Goal: Task Accomplishment & Management: Manage account settings

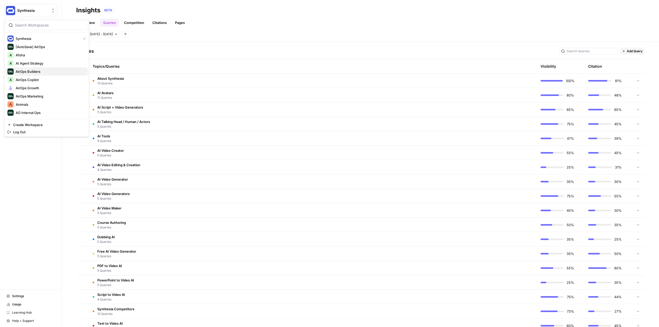
click at [37, 70] on span "AirOps Builders" at bounding box center [50, 71] width 68 height 5
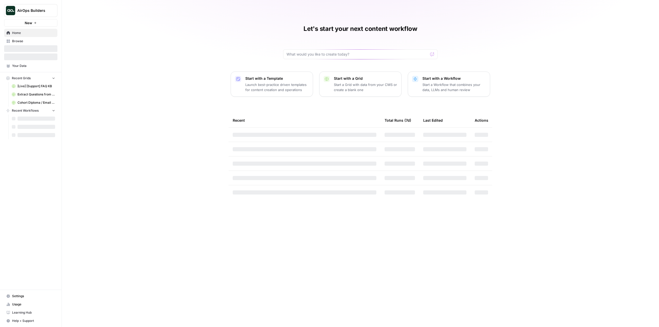
click at [28, 297] on span "Settings" at bounding box center [33, 296] width 43 height 5
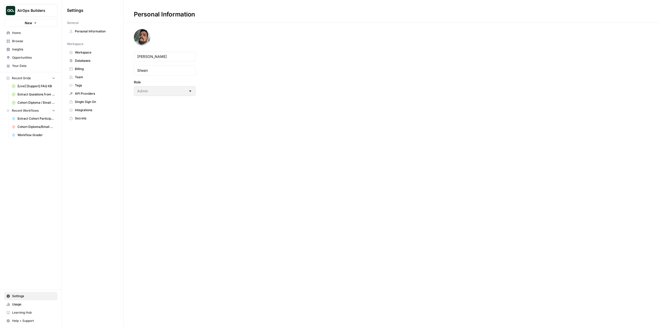
click at [91, 110] on span "Integrations" at bounding box center [95, 110] width 41 height 5
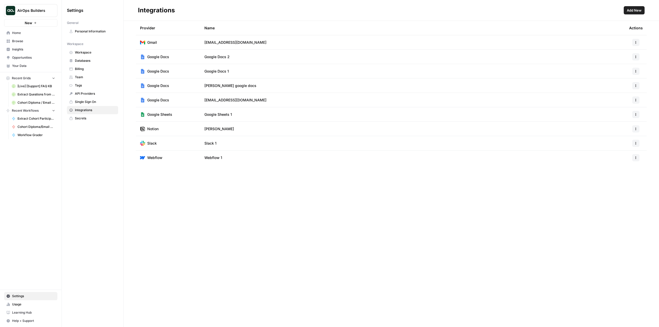
click at [634, 8] on span "Add New" at bounding box center [634, 10] width 15 height 5
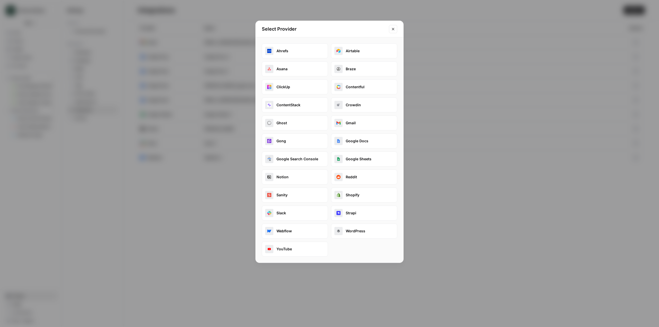
click at [352, 176] on button "Reddit" at bounding box center [364, 177] width 66 height 15
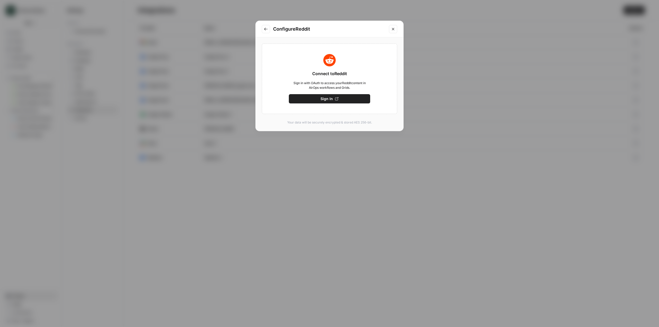
click at [346, 98] on button "Sign In" at bounding box center [329, 98] width 81 height 9
click at [350, 101] on button "Save" at bounding box center [329, 98] width 81 height 9
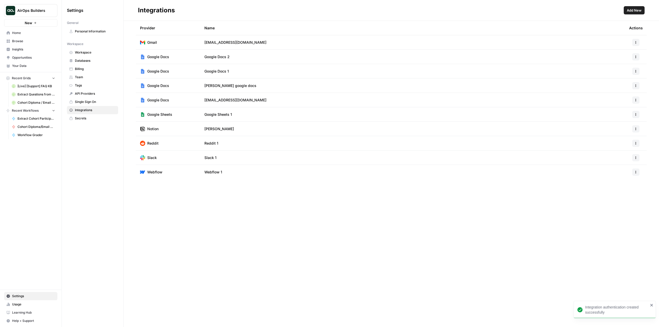
click at [635, 144] on icon "button" at bounding box center [635, 143] width 3 height 3
click at [626, 153] on span "Edit" at bounding box center [625, 154] width 16 height 5
click at [633, 144] on button "button" at bounding box center [635, 143] width 7 height 7
click at [624, 161] on span "Rename" at bounding box center [625, 162] width 16 height 5
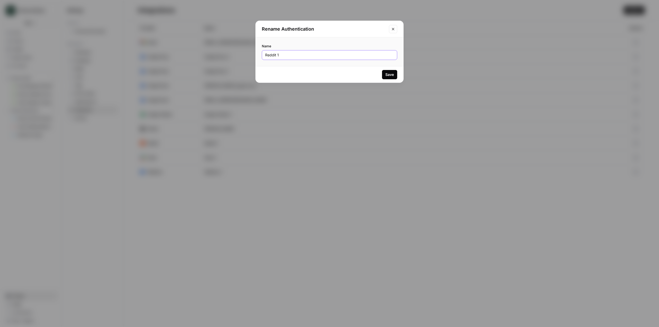
drag, startPoint x: 313, startPoint y: 57, endPoint x: 212, endPoint y: 51, distance: 101.1
click at [212, 51] on div "Rename Authentication Name Reddit 1 Save" at bounding box center [329, 163] width 659 height 327
type input "Manu's Reddit"
